Goal: Task Accomplishment & Management: Manage account settings

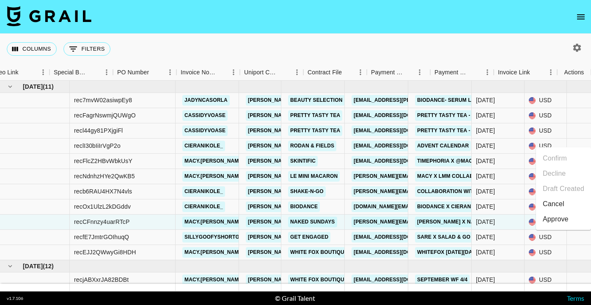
scroll to position [0, 813]
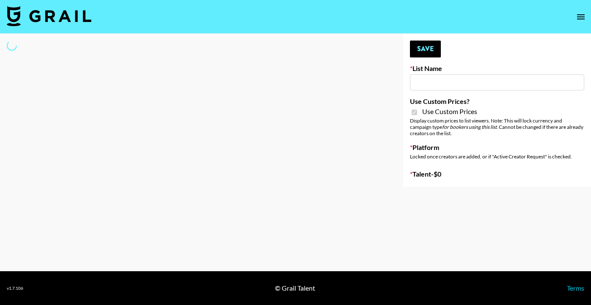
type input "Walmart Fashion"
checkbox input "true"
select select "Brand"
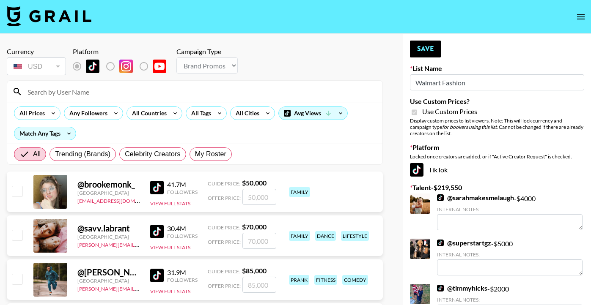
click at [195, 96] on input at bounding box center [199, 92] width 355 height 14
type input "ciera"
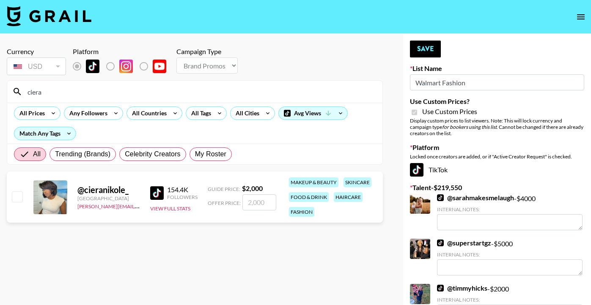
click at [17, 197] on input "checkbox" at bounding box center [17, 197] width 10 height 10
checkbox input "true"
type input "2000"
click at [431, 52] on button "Save" at bounding box center [425, 49] width 31 height 17
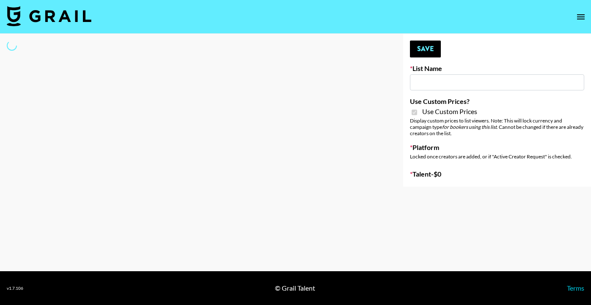
type input "Hot Chocolate Brand - US"
checkbox input "true"
select select "Brand"
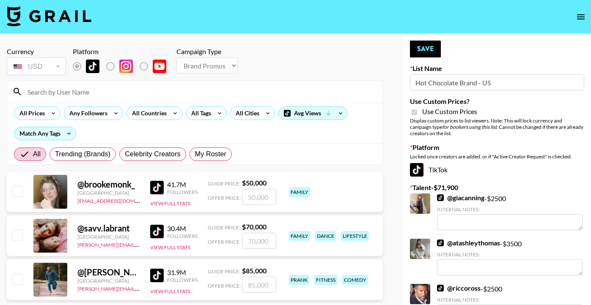
click at [80, 94] on input at bounding box center [199, 92] width 355 height 14
type input "macy"
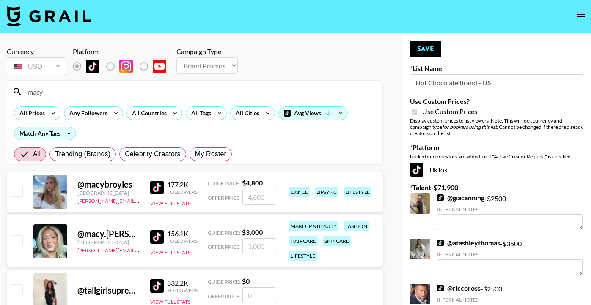
click at [17, 241] on input "checkbox" at bounding box center [17, 241] width 10 height 10
checkbox input "true"
type input "3000"
click at [429, 47] on button "Save" at bounding box center [425, 49] width 31 height 17
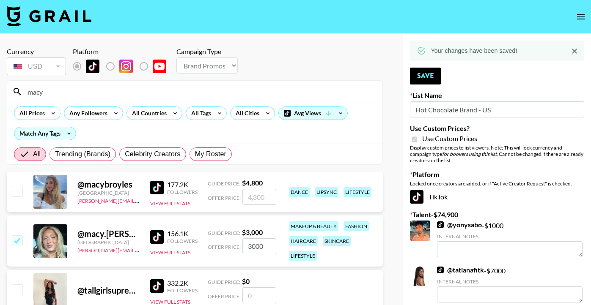
drag, startPoint x: 171, startPoint y: 93, endPoint x: 20, endPoint y: 93, distance: 151.4
click at [20, 93] on div "macy" at bounding box center [194, 92] width 375 height 22
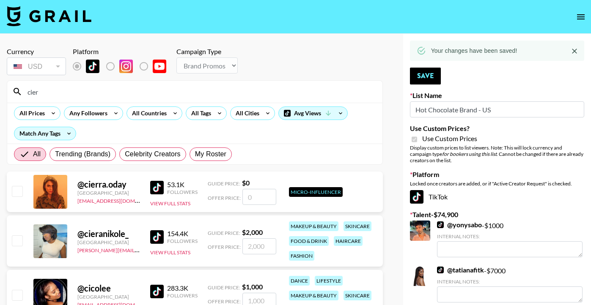
type input "ciera"
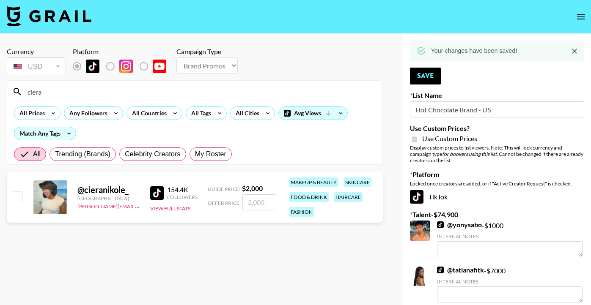
drag, startPoint x: 267, startPoint y: 200, endPoint x: 235, endPoint y: 200, distance: 32.6
click at [235, 200] on div "Offer Price:" at bounding box center [242, 203] width 69 height 16
checkbox input "true"
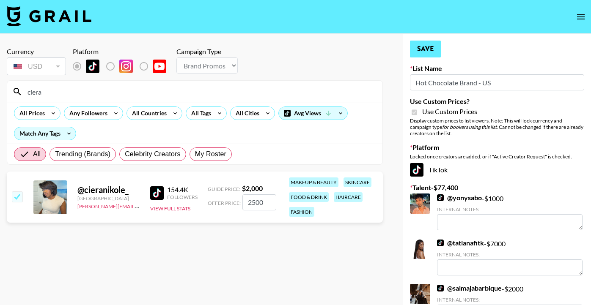
type input "2500"
click at [427, 48] on button "Save" at bounding box center [425, 49] width 31 height 17
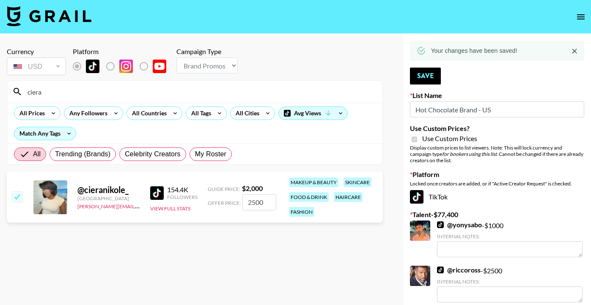
click at [338, 92] on input "ciera" at bounding box center [199, 92] width 355 height 14
type input "c"
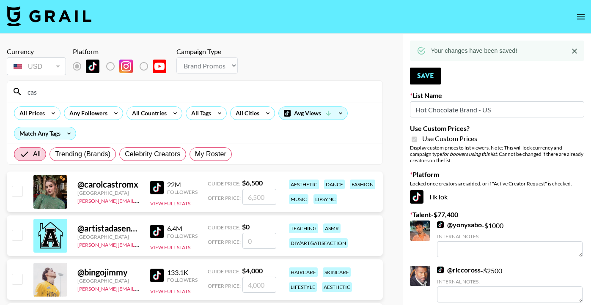
type input "cass"
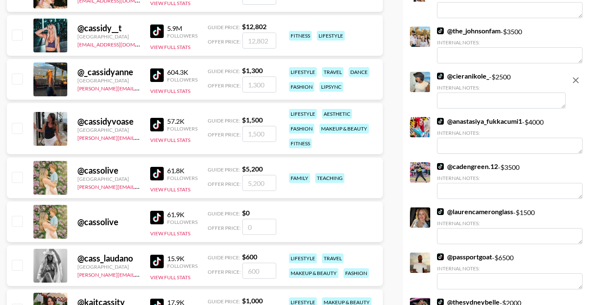
scroll to position [423, 0]
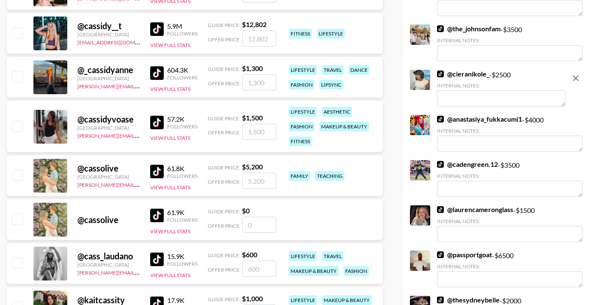
click at [19, 128] on input "checkbox" at bounding box center [17, 126] width 10 height 10
checkbox input "true"
type input "1500"
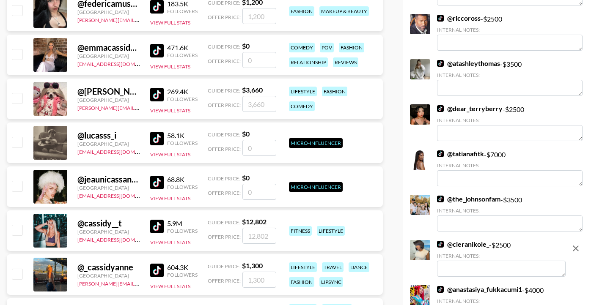
scroll to position [0, 0]
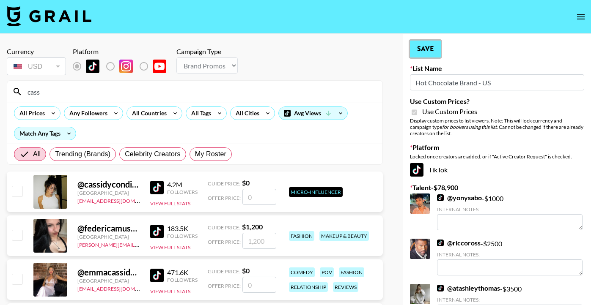
click at [423, 54] on button "Save" at bounding box center [425, 49] width 31 height 17
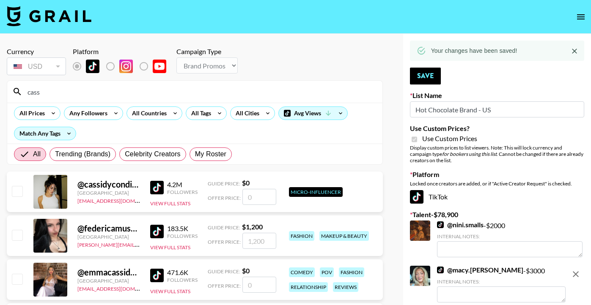
click at [50, 17] on img at bounding box center [49, 16] width 85 height 20
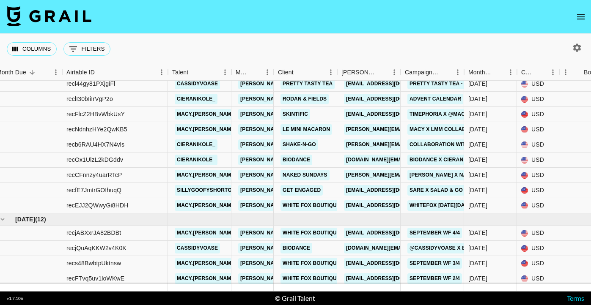
scroll to position [87, 8]
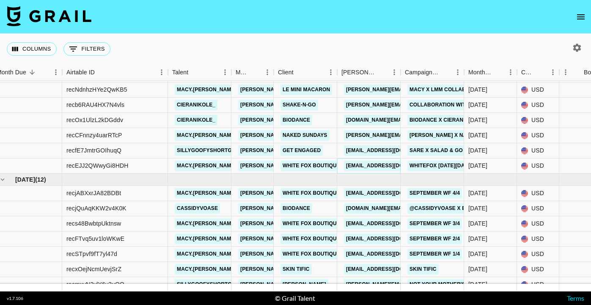
click at [358, 167] on link "[EMAIL_ADDRESS][DOMAIN_NAME]" at bounding box center [391, 166] width 95 height 11
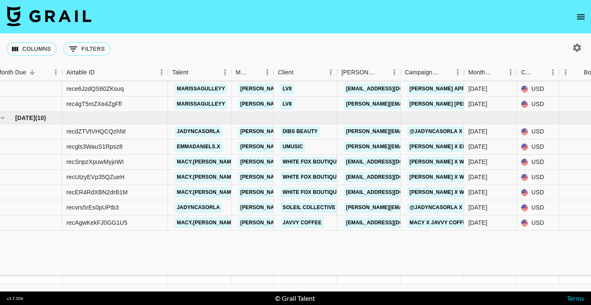
scroll to position [0, 8]
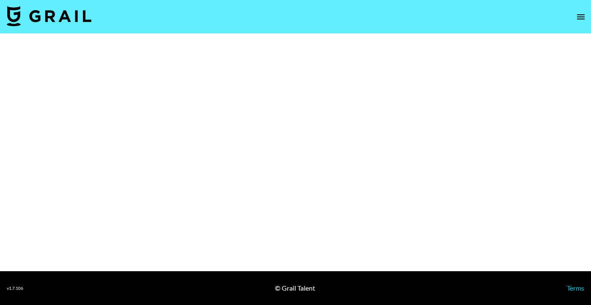
select select "Brand"
